Goal: Browse casually

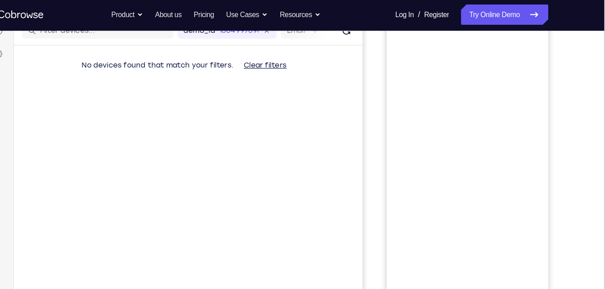
scroll to position [82, 0]
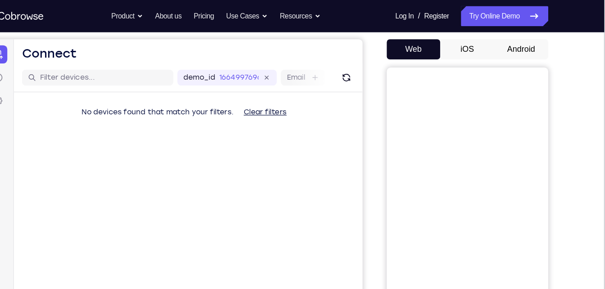
click at [534, 42] on button "Android" at bounding box center [531, 44] width 48 height 18
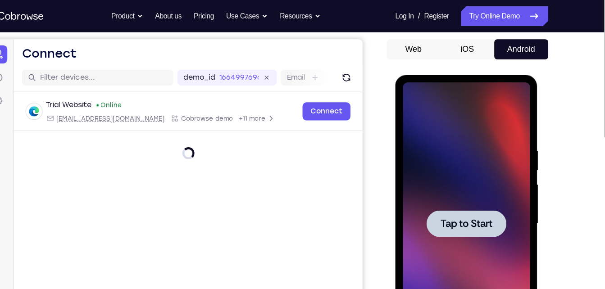
scroll to position [0, 0]
click at [406, 104] on div at bounding box center [458, 207] width 113 height 252
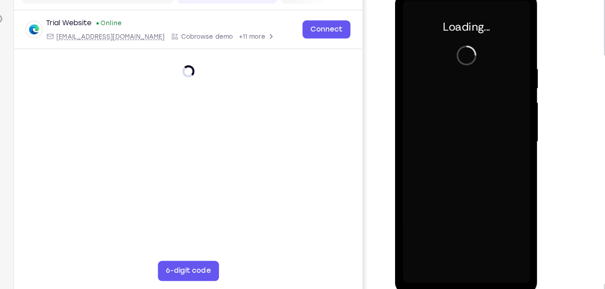
scroll to position [123, 0]
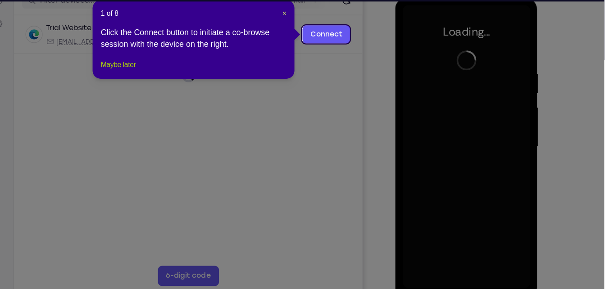
click at [174, 90] on button "Maybe later" at bounding box center [170, 85] width 31 height 11
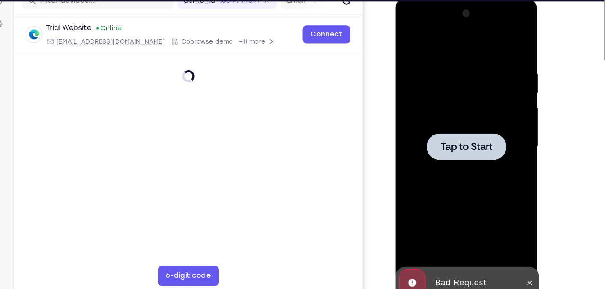
click at [434, 42] on div at bounding box center [458, 131] width 113 height 252
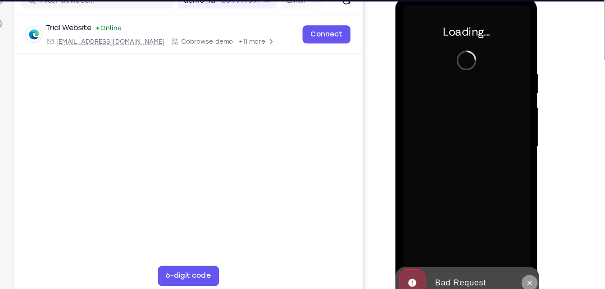
click at [515, 253] on icon at bounding box center [514, 252] width 7 height 7
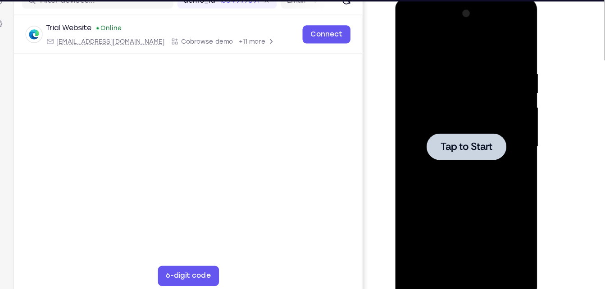
click at [429, 55] on div at bounding box center [458, 131] width 113 height 252
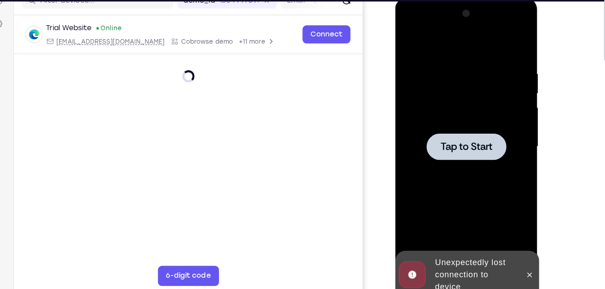
click at [466, 79] on div at bounding box center [458, 131] width 113 height 252
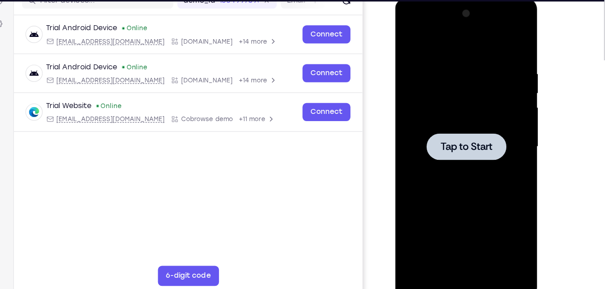
click at [438, 30] on div at bounding box center [458, 131] width 113 height 252
click at [466, 90] on div at bounding box center [458, 131] width 113 height 252
click at [443, 60] on div at bounding box center [458, 131] width 113 height 252
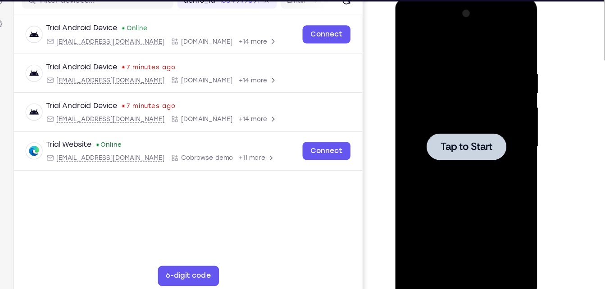
click at [426, 67] on div at bounding box center [458, 131] width 113 height 252
